Goal: Check status: Check status

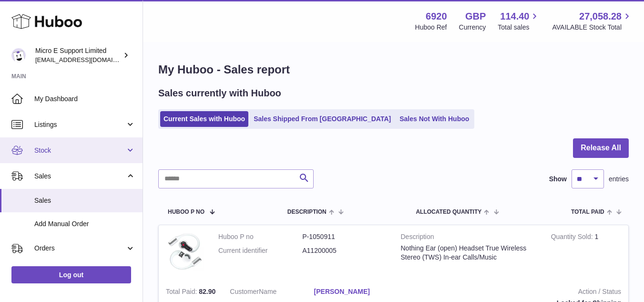
click at [65, 146] on span "Stock" at bounding box center [79, 150] width 91 height 9
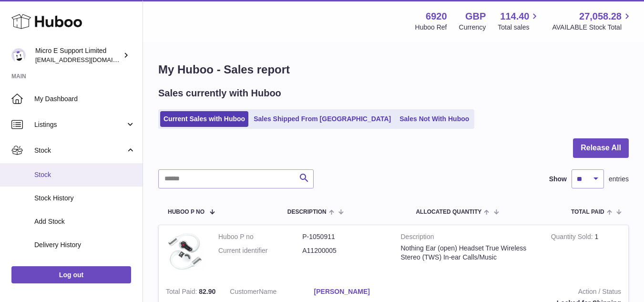
click at [63, 171] on span "Stock" at bounding box center [84, 174] width 101 height 9
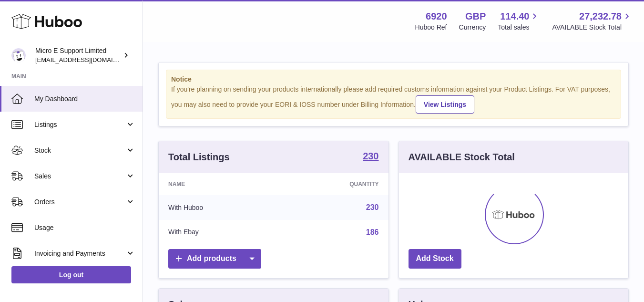
scroll to position [149, 229]
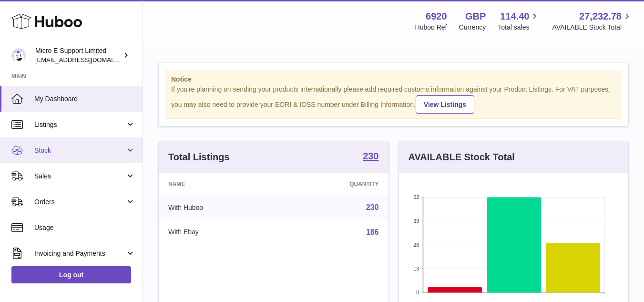
click at [72, 146] on span "Stock" at bounding box center [79, 150] width 91 height 9
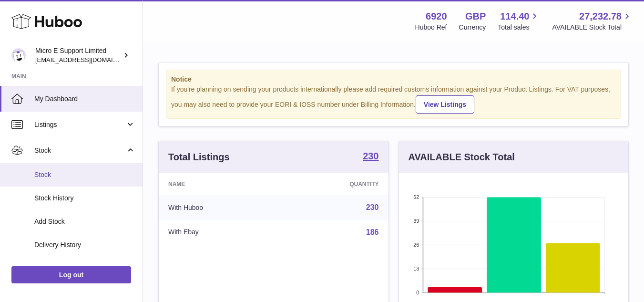
click at [42, 173] on span "Stock" at bounding box center [84, 174] width 101 height 9
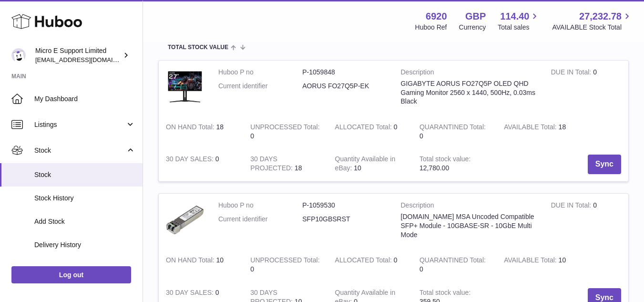
scroll to position [143, 0]
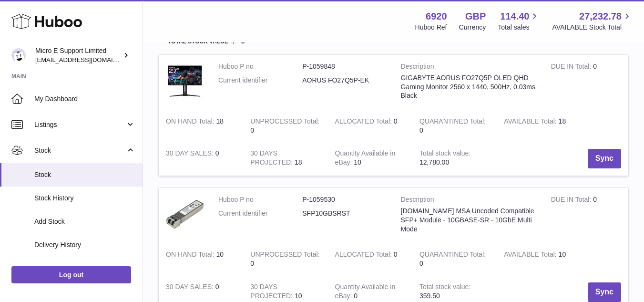
click at [324, 66] on dd "P-1059848" at bounding box center [344, 66] width 84 height 9
copy dl "P-1059848"
